Goal: Transaction & Acquisition: Download file/media

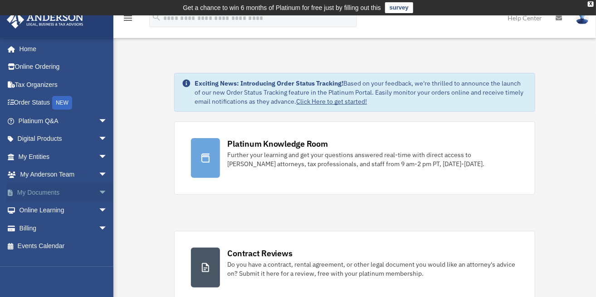
click at [42, 196] on link "My Documents arrow_drop_down" at bounding box center [63, 193] width 115 height 18
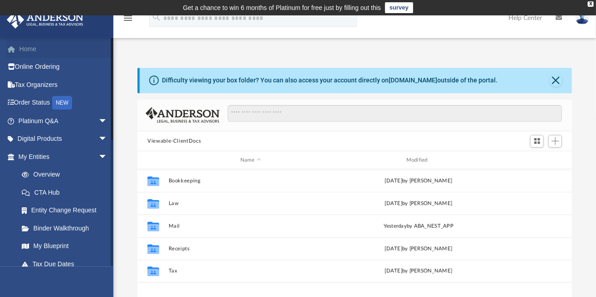
click at [19, 52] on link "Home" at bounding box center [63, 49] width 115 height 18
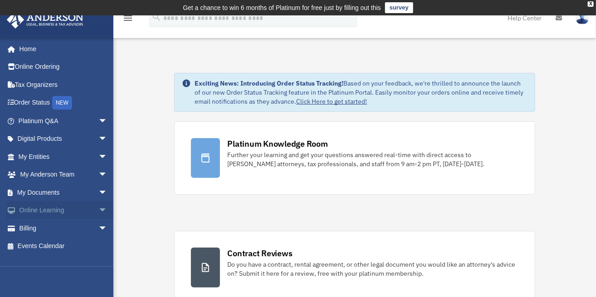
click at [29, 208] on link "Online Learning arrow_drop_down" at bounding box center [63, 211] width 115 height 18
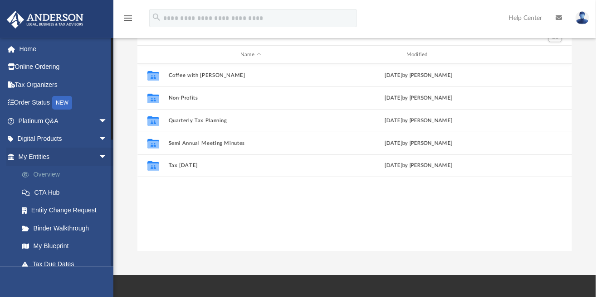
scroll to position [50, 0]
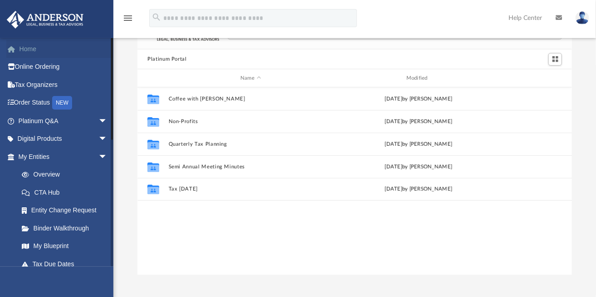
click at [24, 50] on link "Home" at bounding box center [63, 49] width 115 height 18
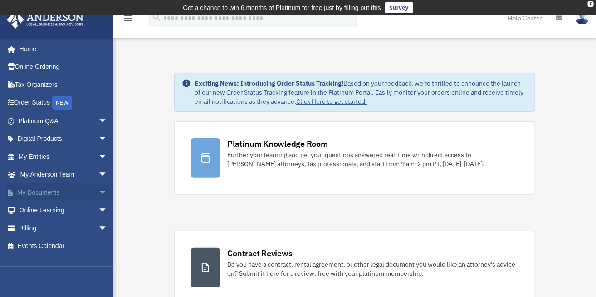
click at [44, 184] on link "My Documents arrow_drop_down" at bounding box center [63, 193] width 115 height 18
click at [46, 190] on link "My Documents arrow_drop_down" at bounding box center [63, 193] width 115 height 18
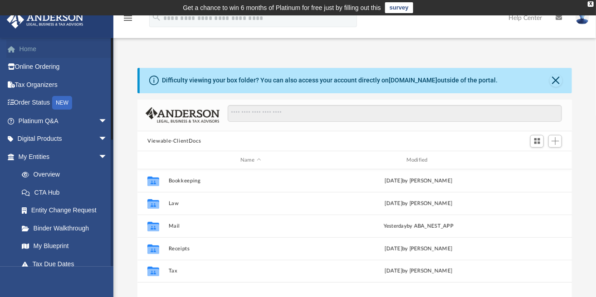
click at [47, 49] on link "Home" at bounding box center [63, 49] width 115 height 18
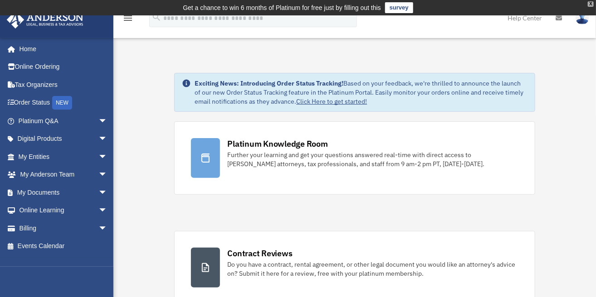
click at [593, 6] on div "X" at bounding box center [591, 3] width 6 height 5
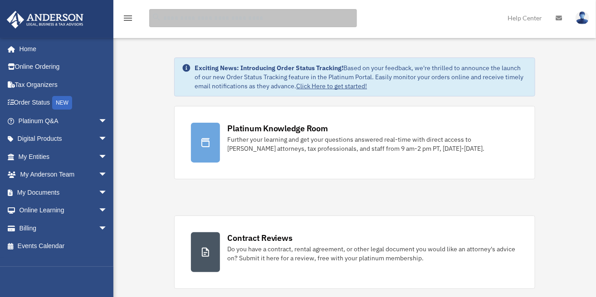
click at [259, 15] on input "search" at bounding box center [253, 18] width 208 height 18
type input "**********"
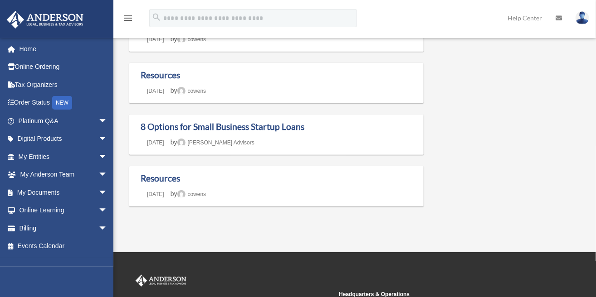
scroll to position [101, 0]
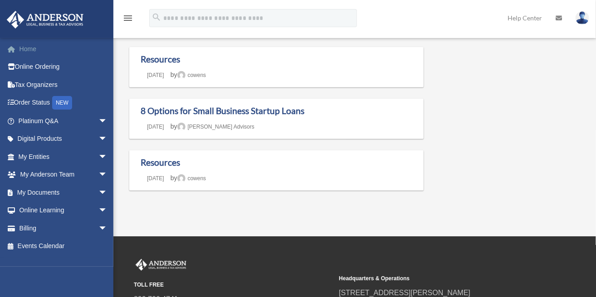
click at [24, 52] on link "Home" at bounding box center [63, 49] width 115 height 18
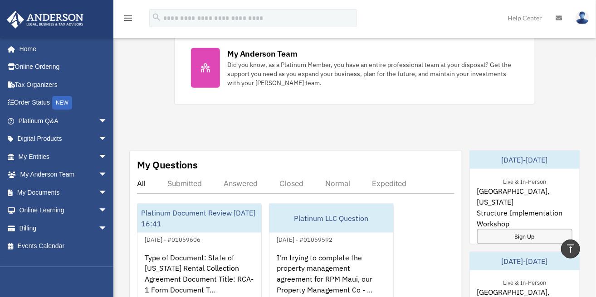
scroll to position [504, 0]
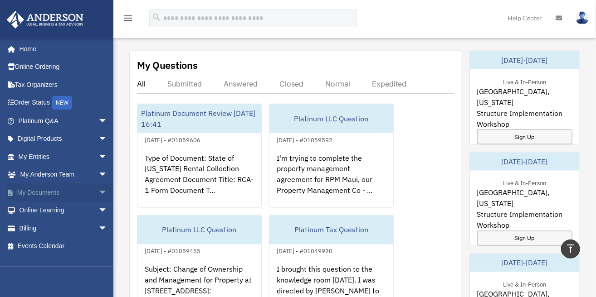
click at [52, 188] on link "My Documents arrow_drop_down" at bounding box center [63, 193] width 115 height 18
click at [98, 193] on span "arrow_drop_down" at bounding box center [107, 193] width 18 height 19
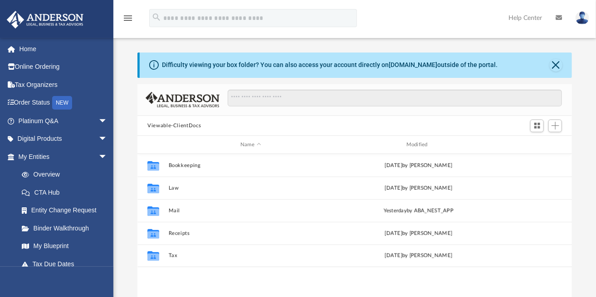
scroll to position [198, 427]
click at [47, 160] on link "My Entities arrow_drop_down" at bounding box center [63, 157] width 115 height 18
click at [98, 156] on span "arrow_drop_down" at bounding box center [107, 157] width 18 height 19
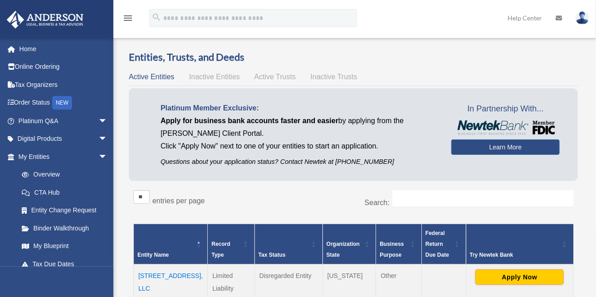
scroll to position [97, 0]
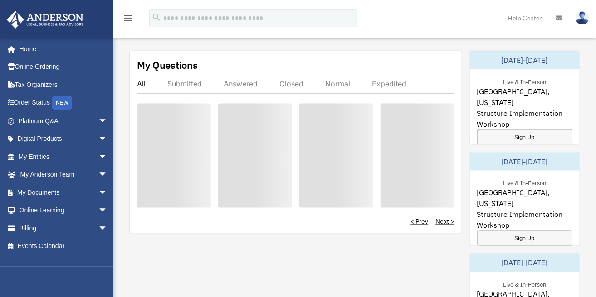
scroll to position [504, 0]
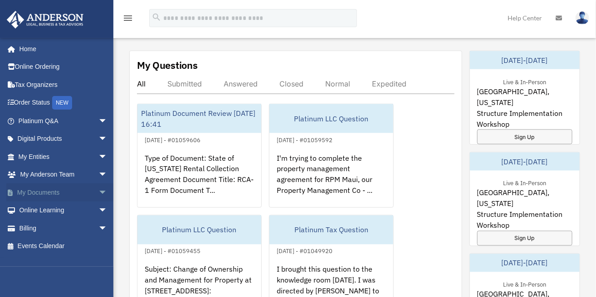
click at [78, 189] on link "My Documents arrow_drop_down" at bounding box center [63, 193] width 115 height 18
click at [98, 190] on span "arrow_drop_down" at bounding box center [107, 193] width 18 height 19
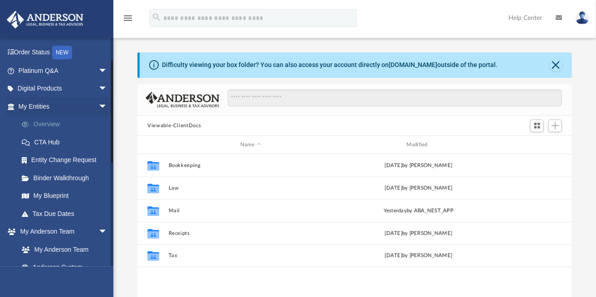
scroll to position [89, 0]
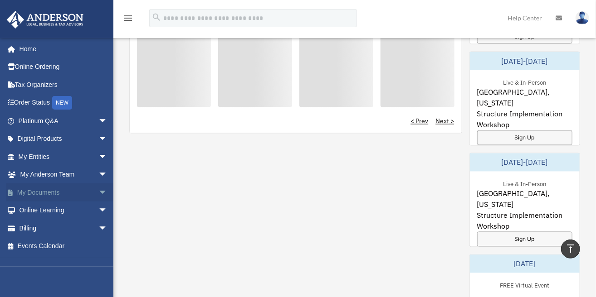
scroll to position [715, 0]
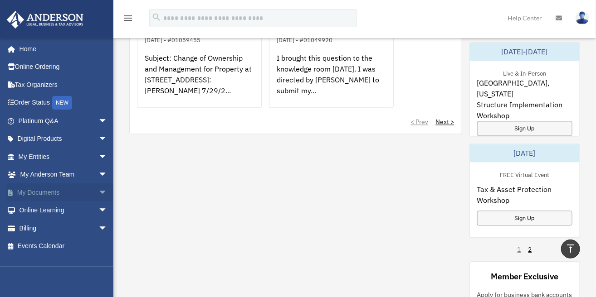
click at [98, 191] on span "arrow_drop_down" at bounding box center [107, 193] width 18 height 19
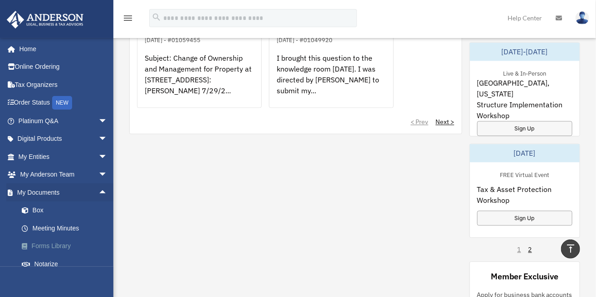
click at [54, 241] on link "Forms Library" at bounding box center [67, 247] width 108 height 18
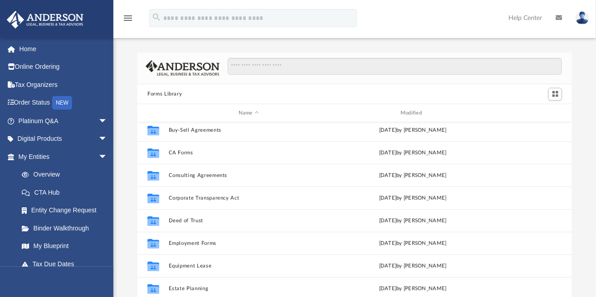
scroll to position [151, 0]
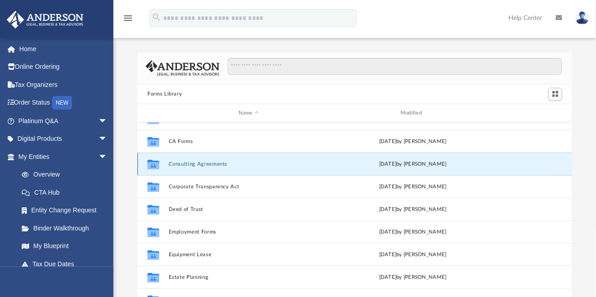
click at [189, 161] on button "Consulting Agreements" at bounding box center [249, 164] width 160 height 6
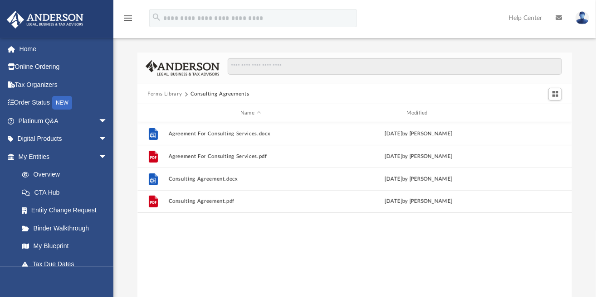
scroll to position [0, 0]
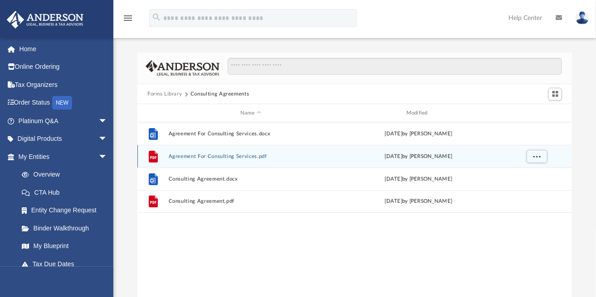
click at [256, 156] on button "Agreement For Consulting Services.pdf" at bounding box center [251, 157] width 164 height 6
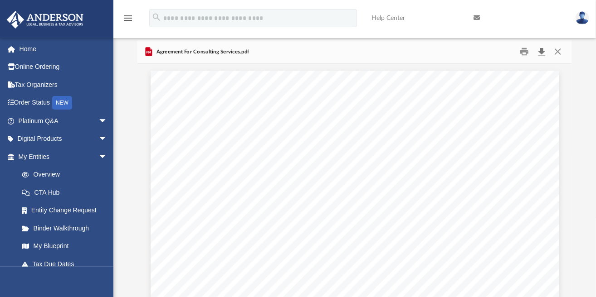
click at [541, 53] on button "Download" at bounding box center [541, 52] width 16 height 14
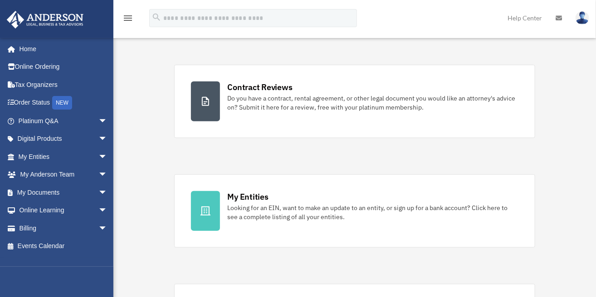
scroll to position [252, 0]
